Goal: Communication & Community: Answer question/provide support

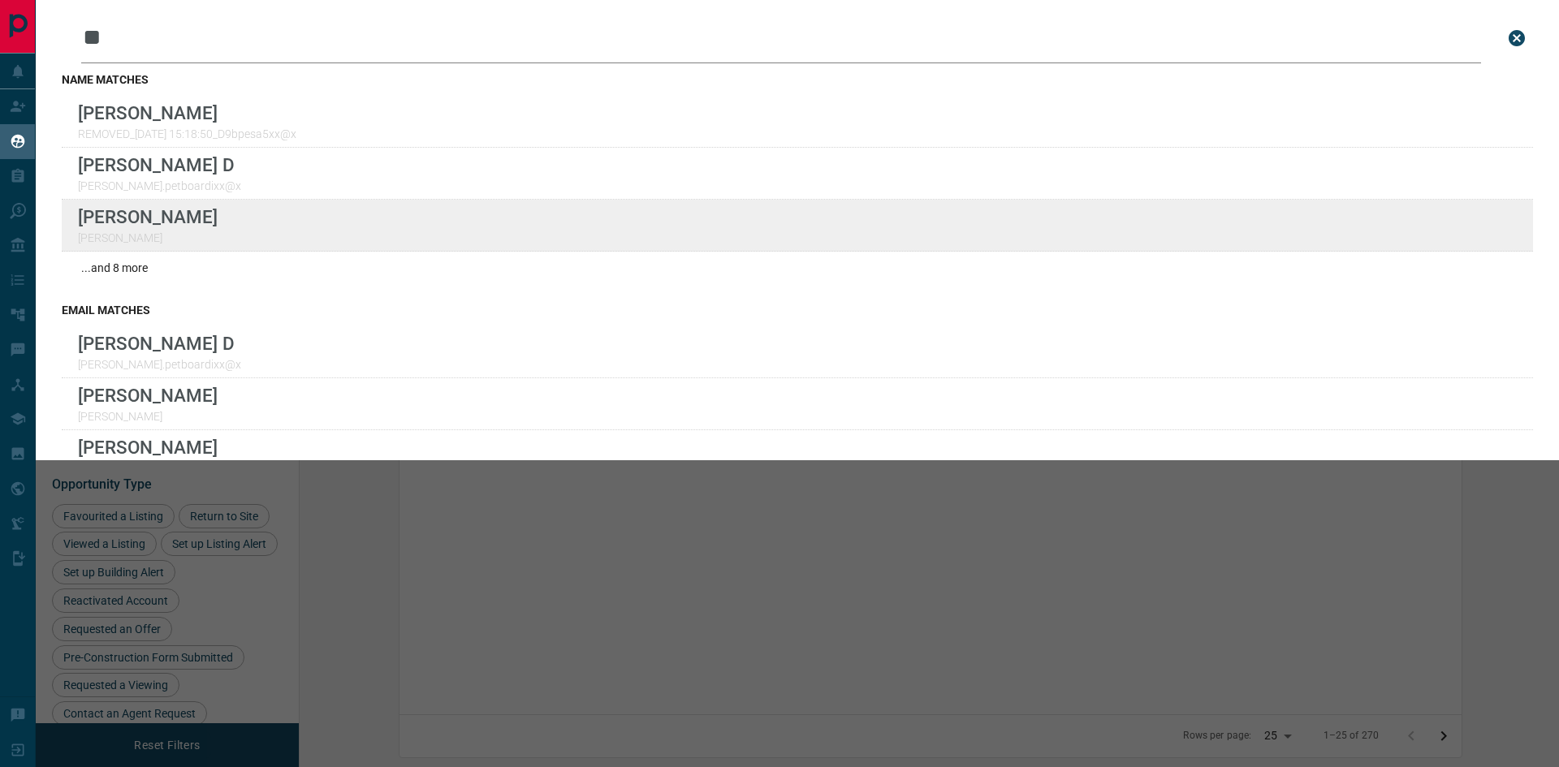
scroll to position [610, 1240]
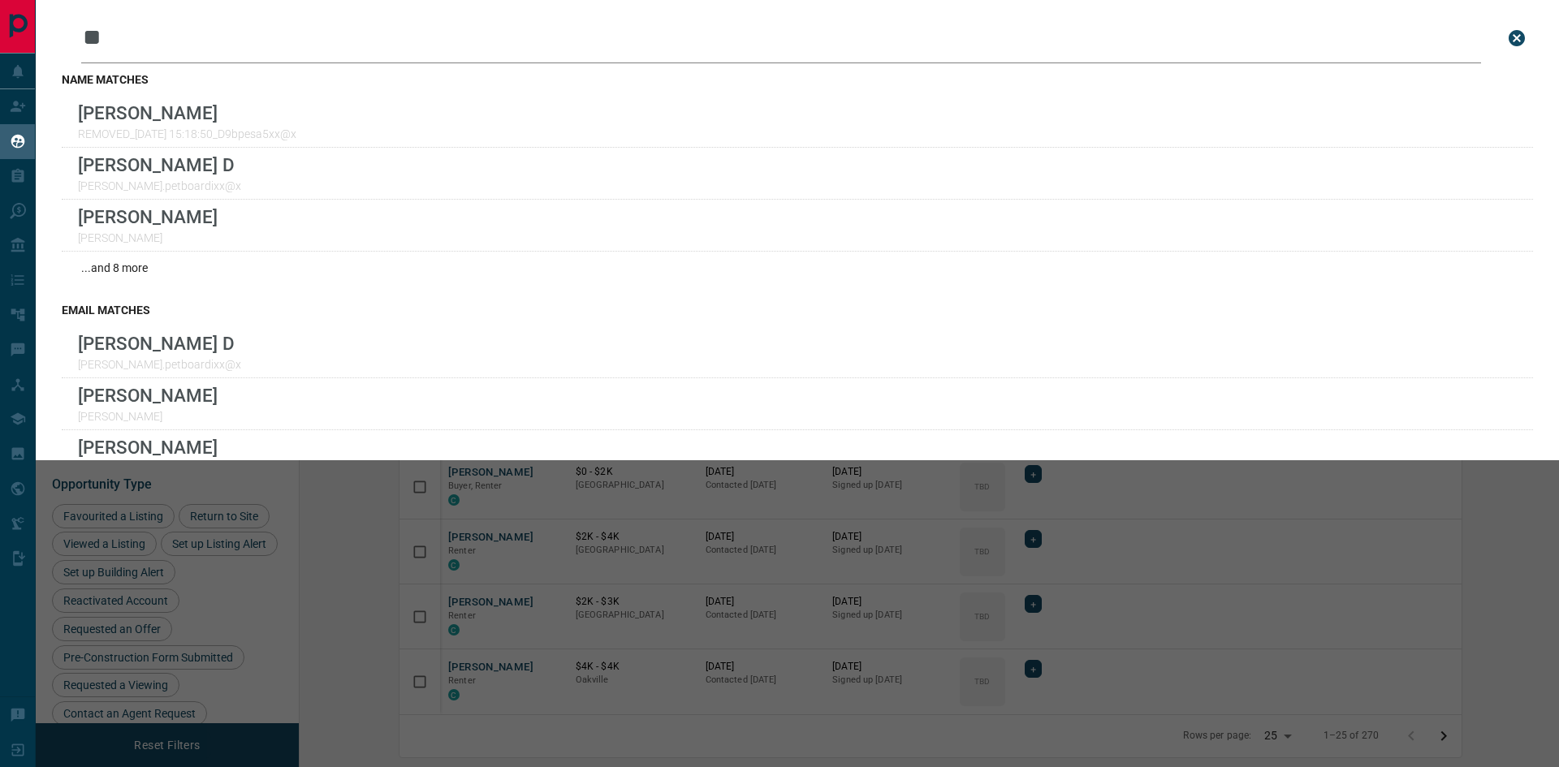
click at [280, 554] on div "Leads Search Bar ** Search for a lead by name, email, phone, or id name matches…" at bounding box center [815, 383] width 1559 height 767
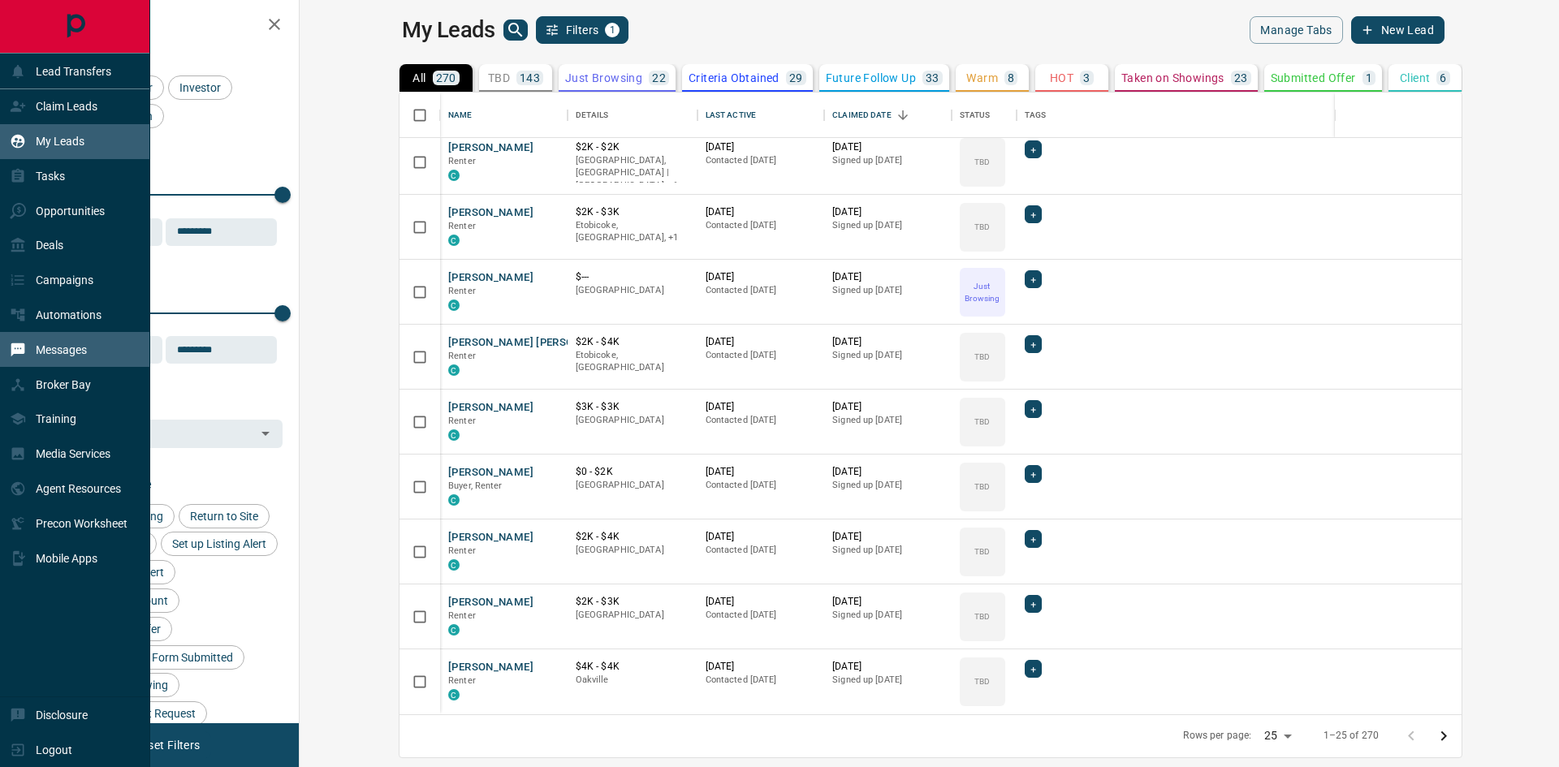
click at [56, 356] on p "Messages" at bounding box center [61, 349] width 51 height 13
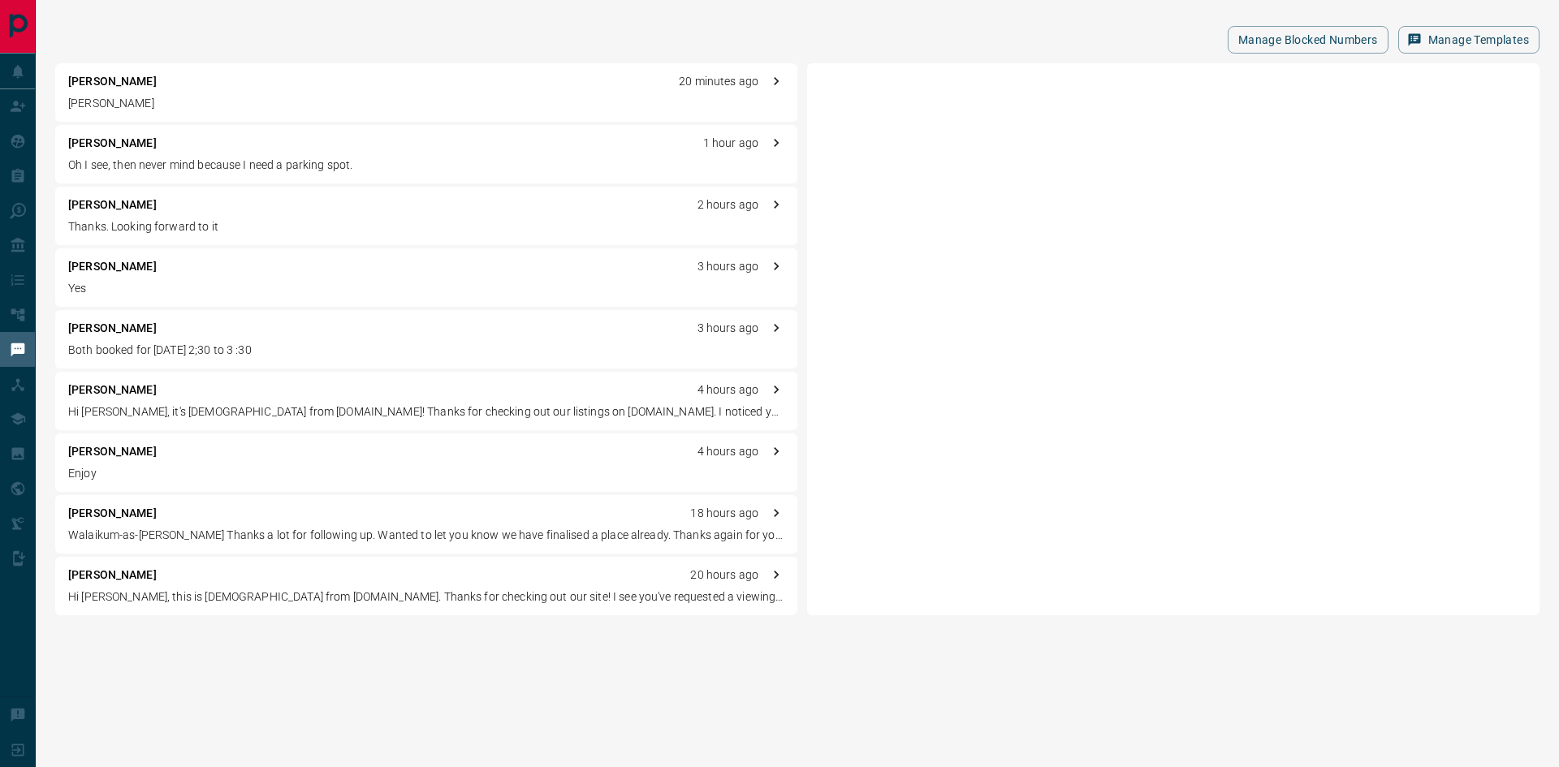
click at [130, 164] on p "Oh I see, then never mind because I need a parking spot." at bounding box center [426, 165] width 716 height 17
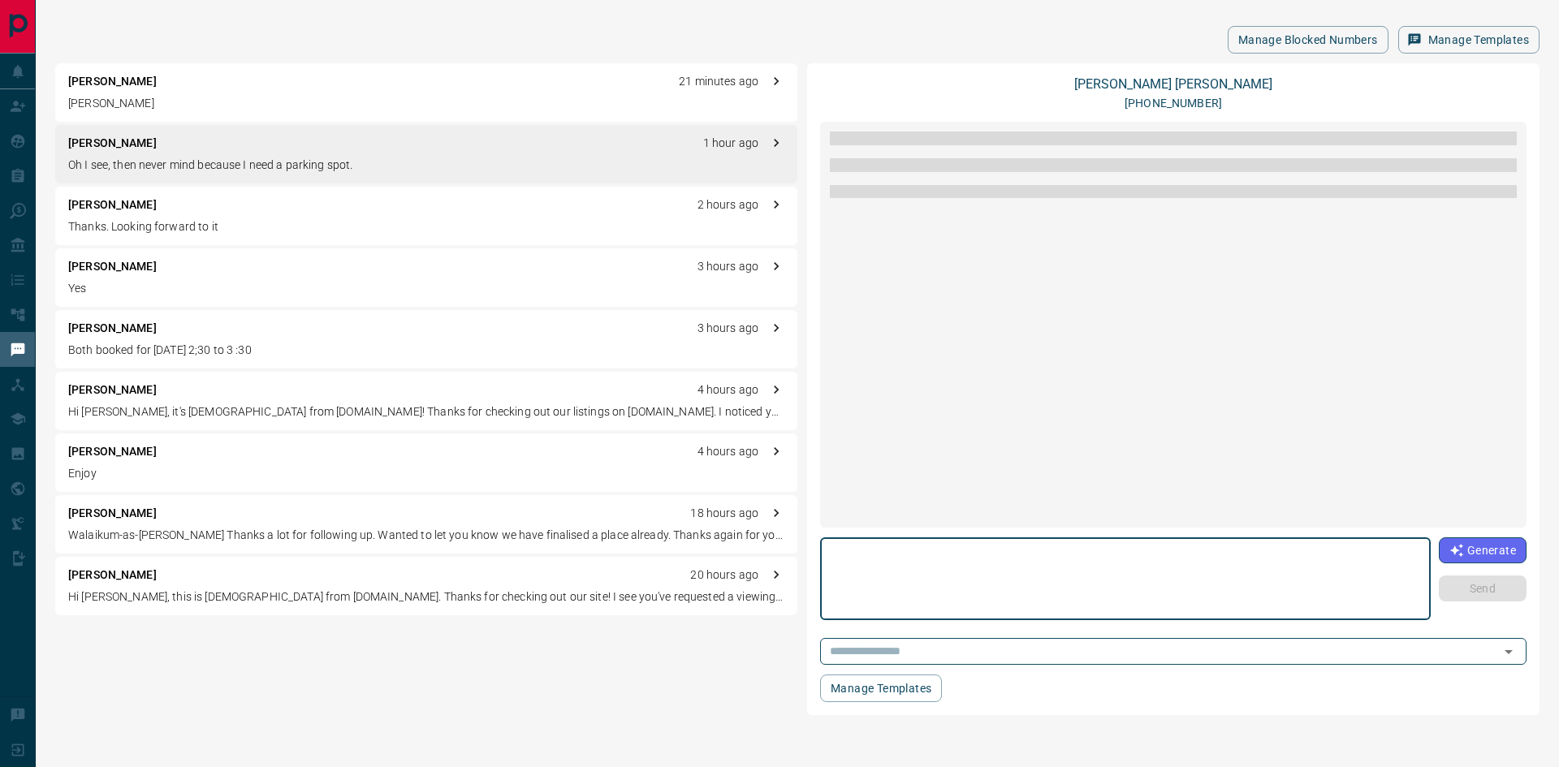
scroll to position [1561, 0]
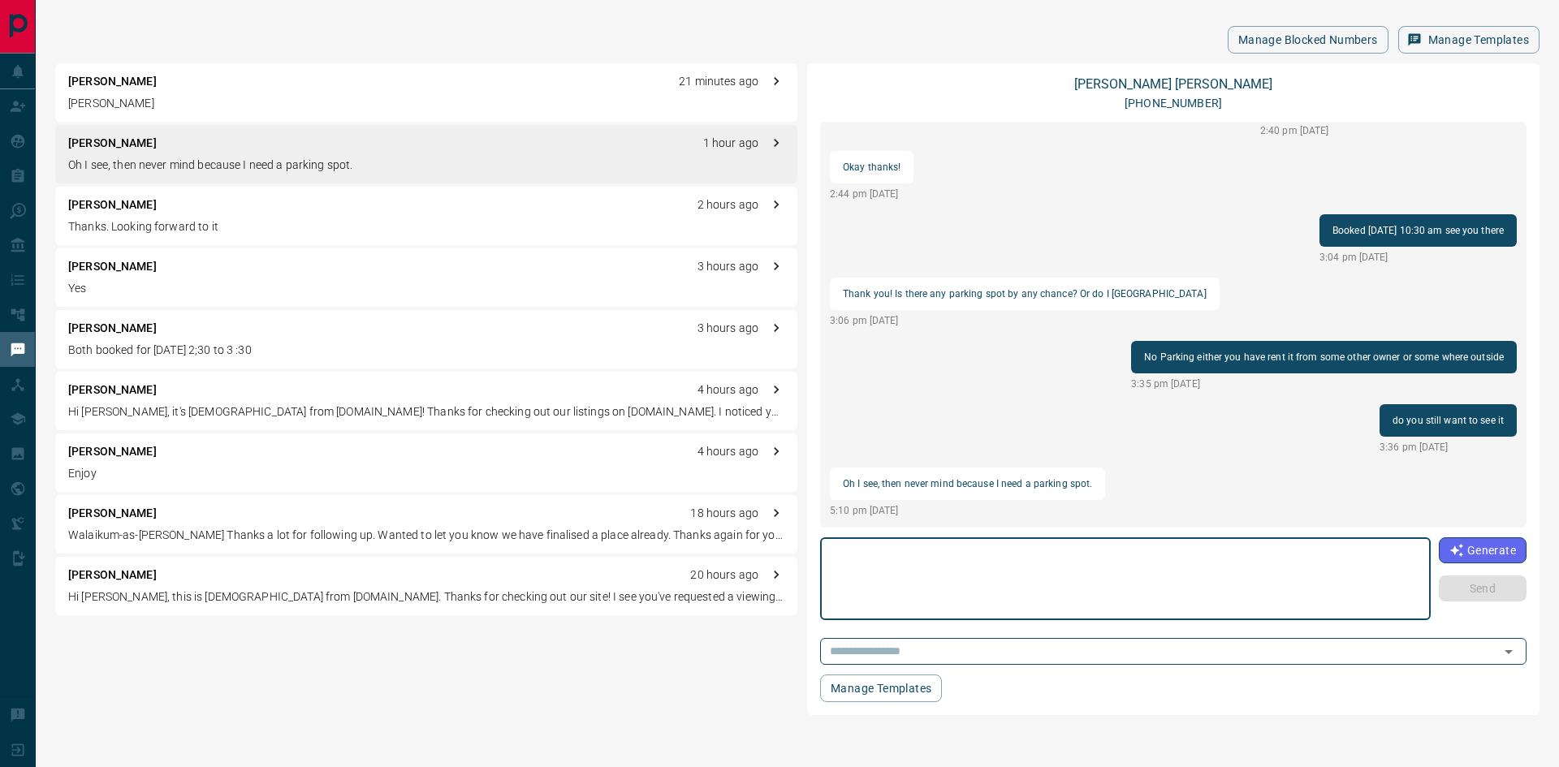
click at [914, 586] on textarea at bounding box center [1125, 579] width 588 height 69
type textarea "*********"
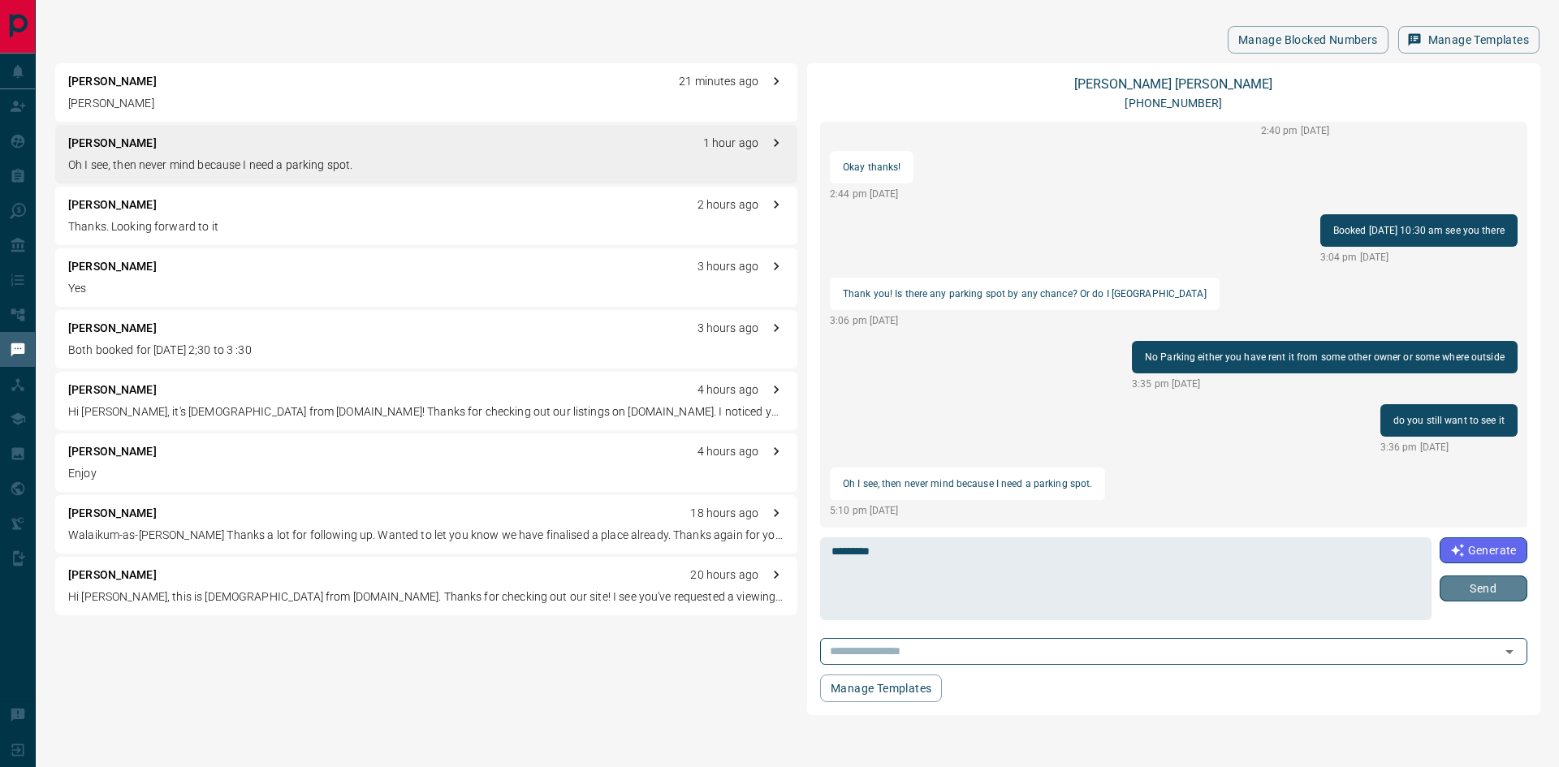
click at [1488, 596] on button "Send" at bounding box center [1484, 589] width 88 height 26
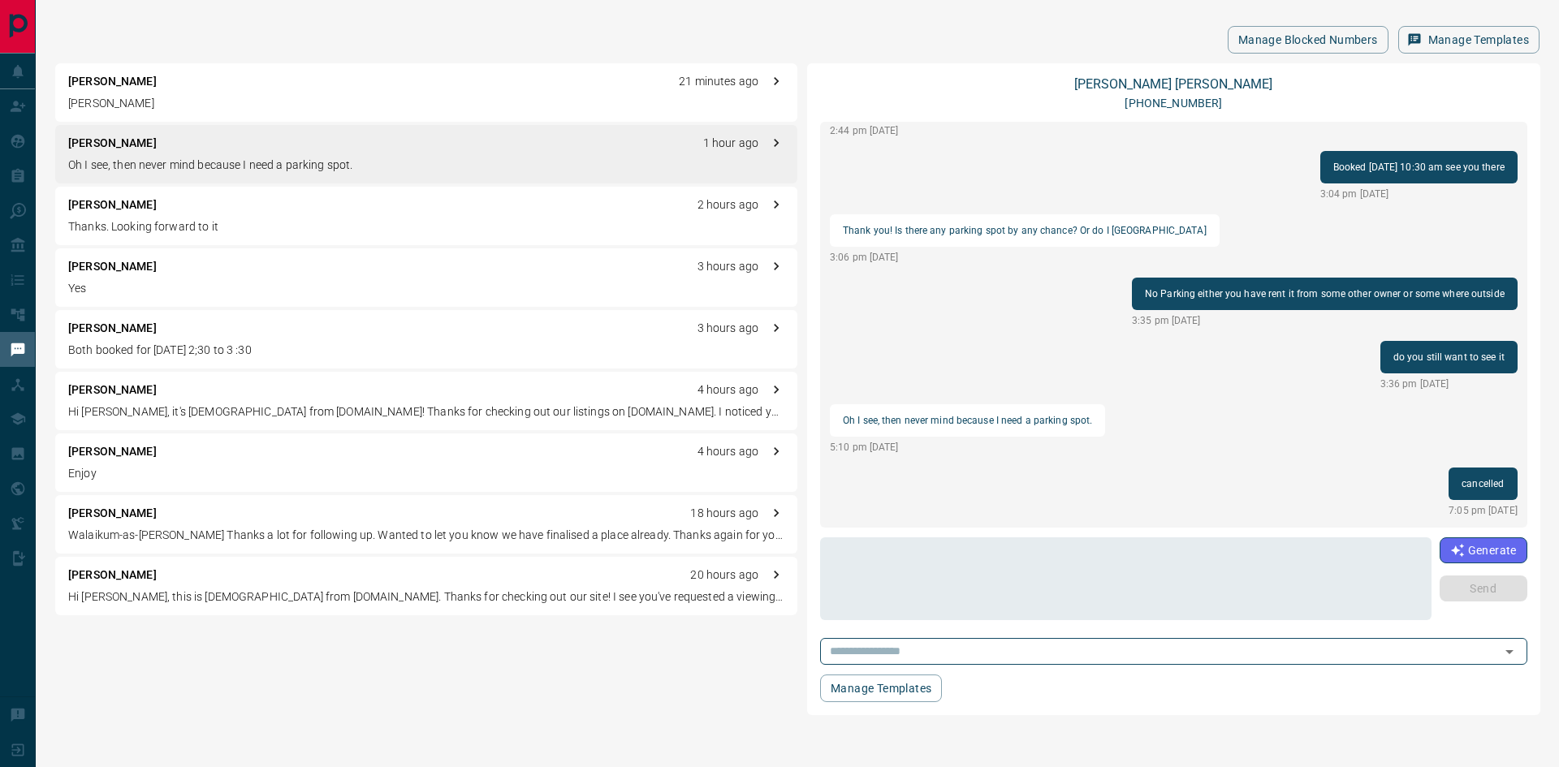
click at [158, 280] on p "Yes" at bounding box center [426, 288] width 716 height 17
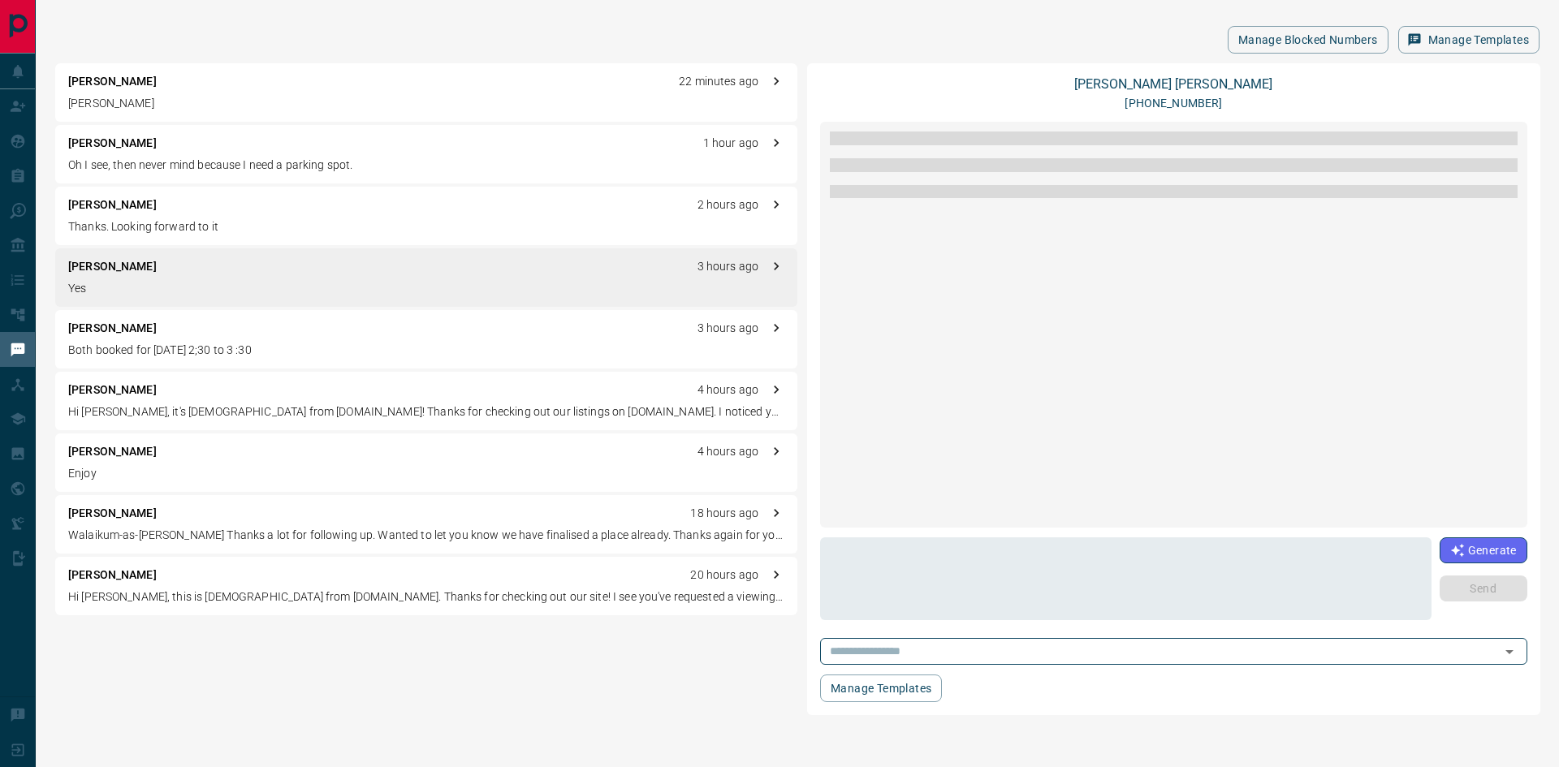
scroll to position [1359, 0]
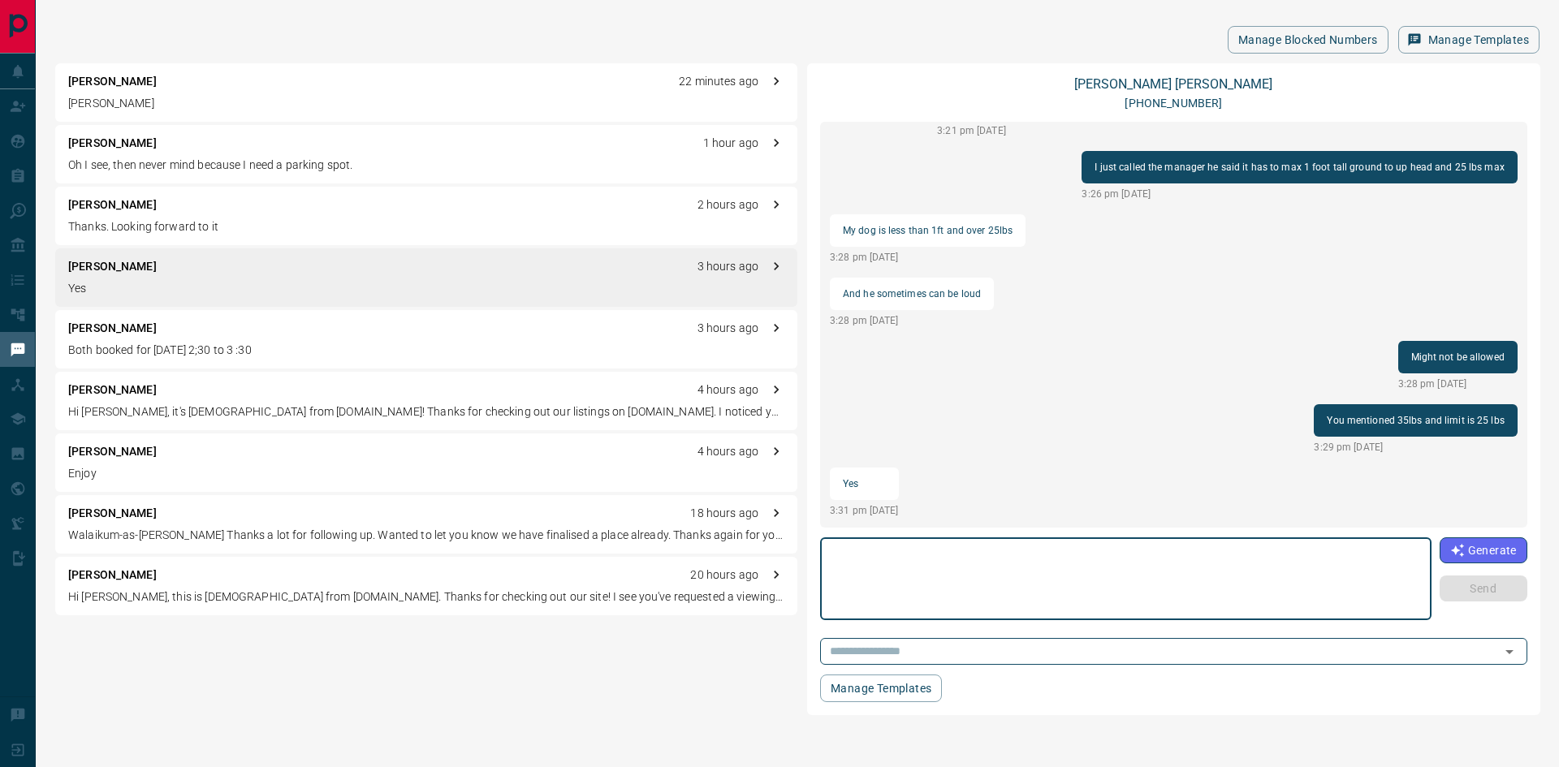
click at [910, 559] on textarea at bounding box center [1125, 579] width 589 height 69
type textarea "**********"
click at [1484, 588] on button "Send" at bounding box center [1484, 589] width 88 height 26
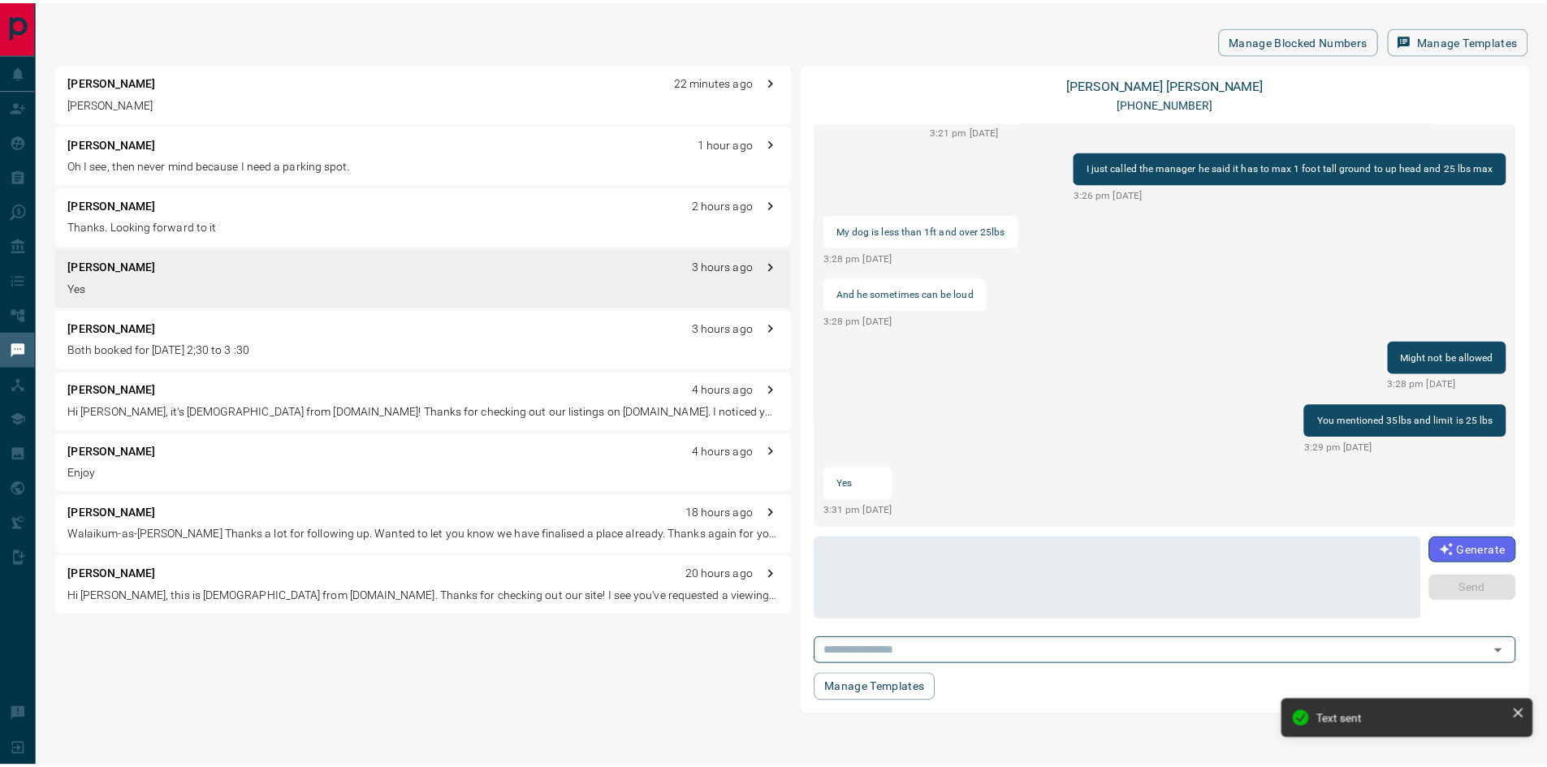
scroll to position [1423, 0]
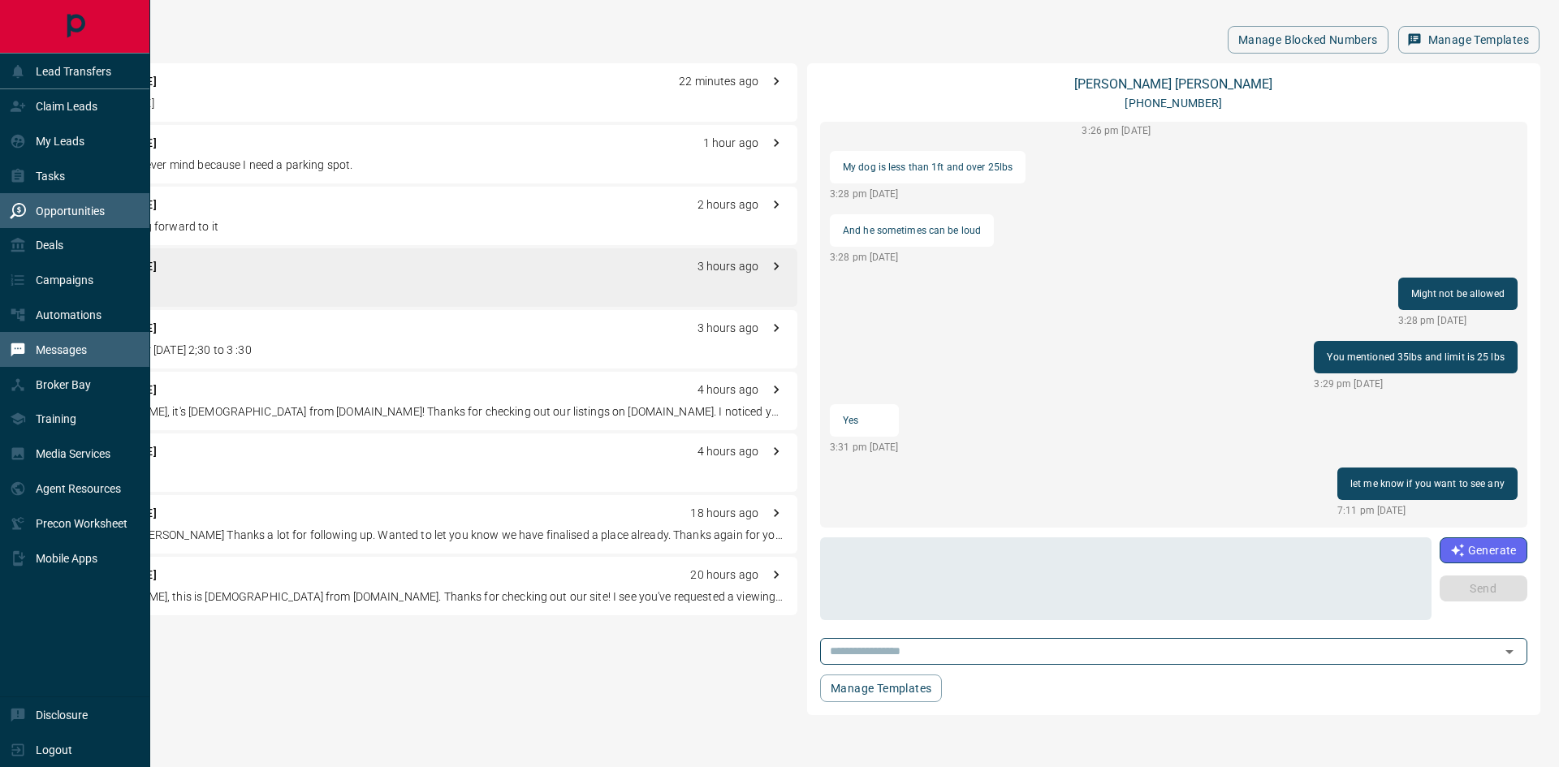
click at [74, 216] on p "Opportunities" at bounding box center [70, 211] width 69 height 13
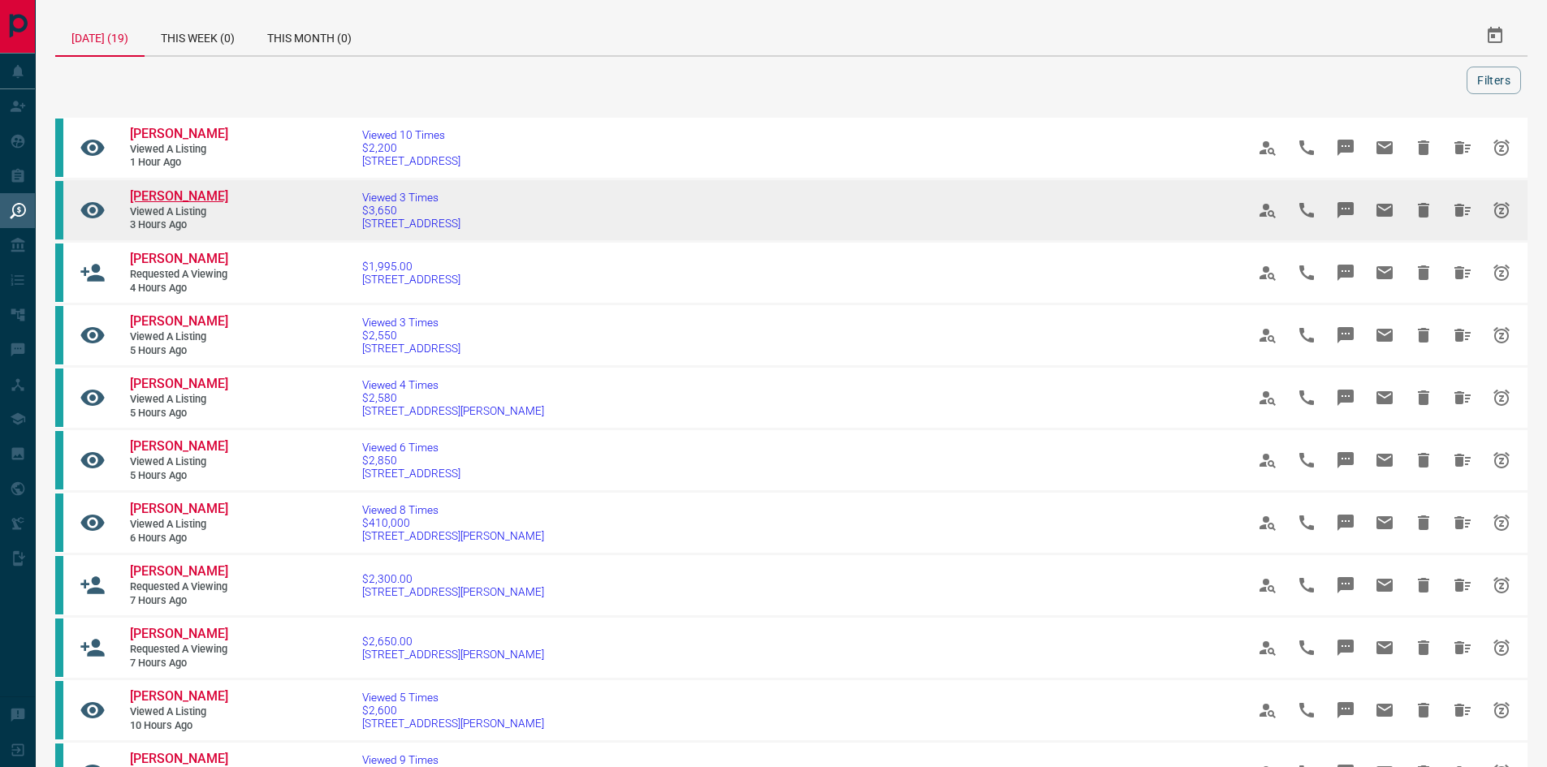
click at [158, 204] on span "[PERSON_NAME]" at bounding box center [179, 195] width 98 height 15
